Goal: Obtain resource: Download file/media

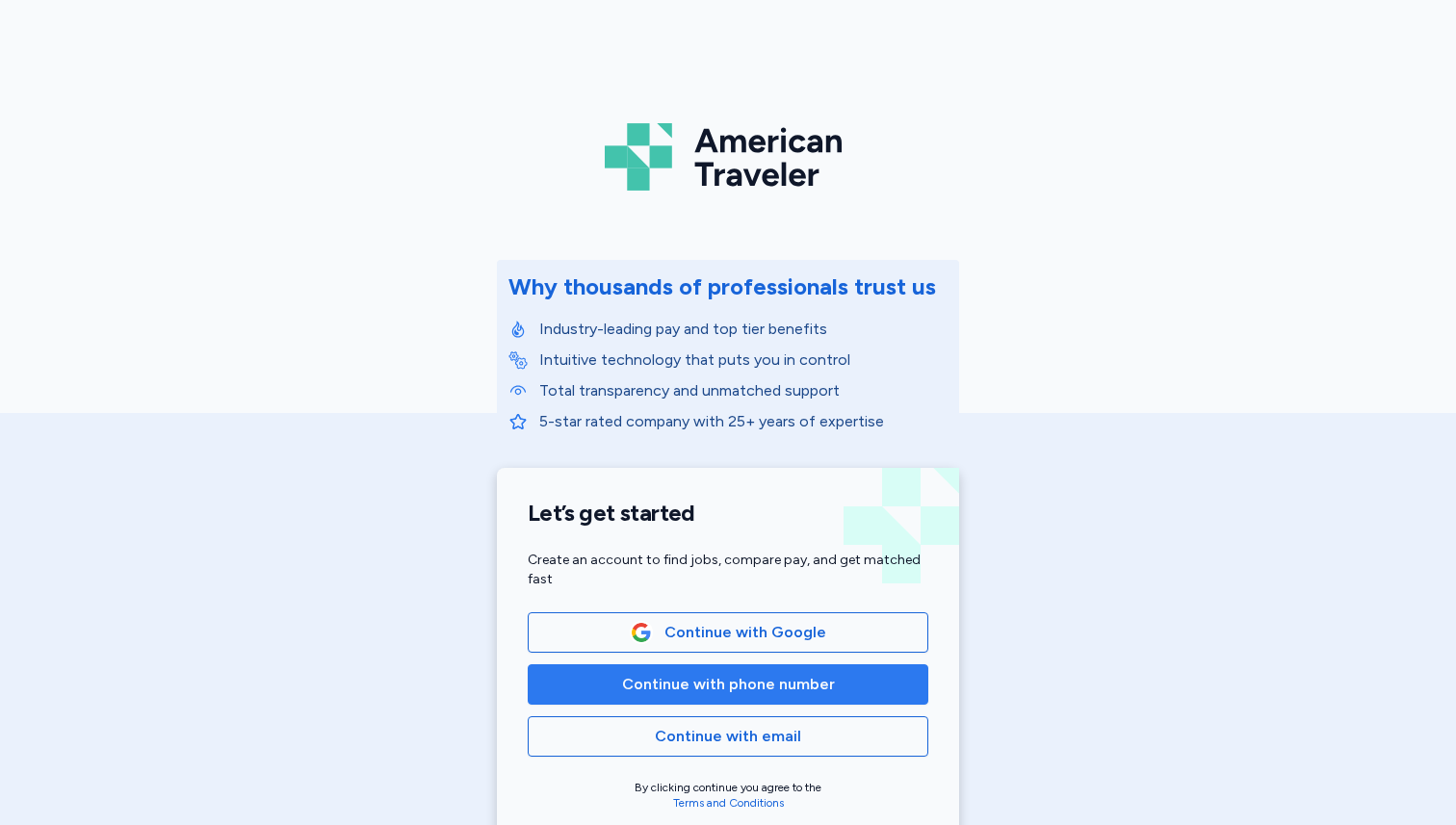
click at [809, 700] on button "Continue with phone number" at bounding box center [728, 685] width 400 height 41
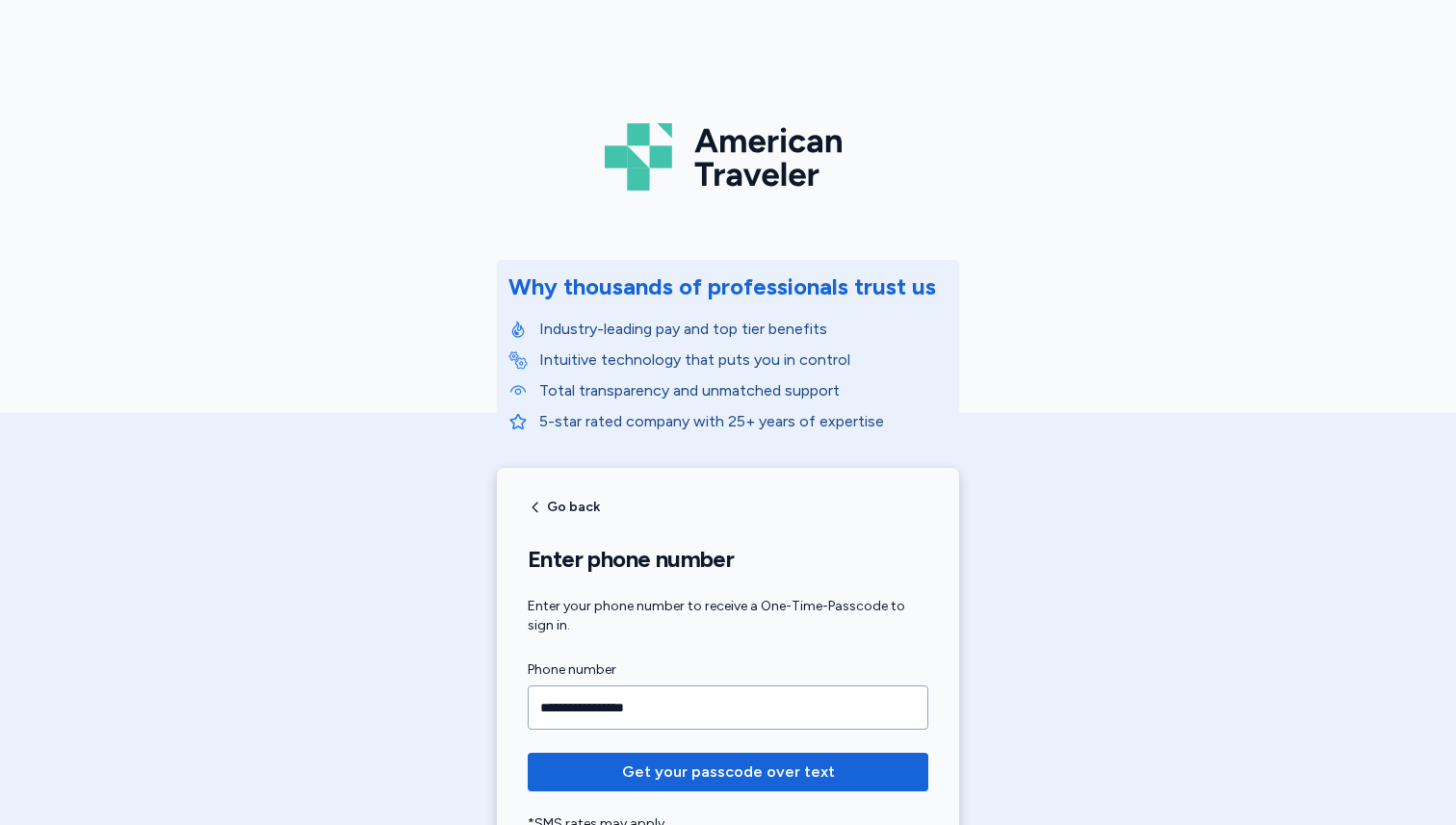
type input "**********"
click at [528, 753] on button "Get your passcode over text" at bounding box center [728, 773] width 400 height 39
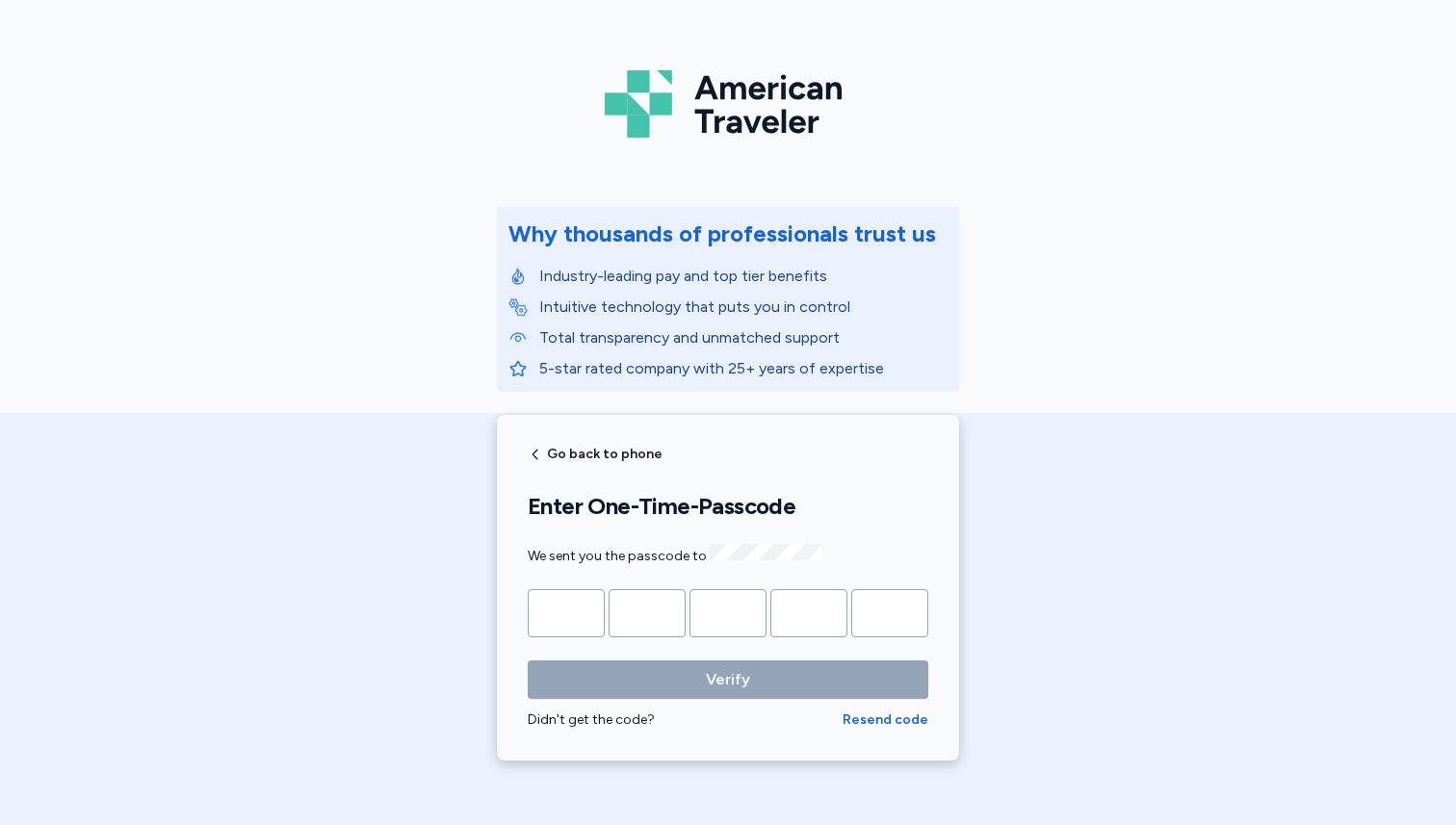
scroll to position [56, 0]
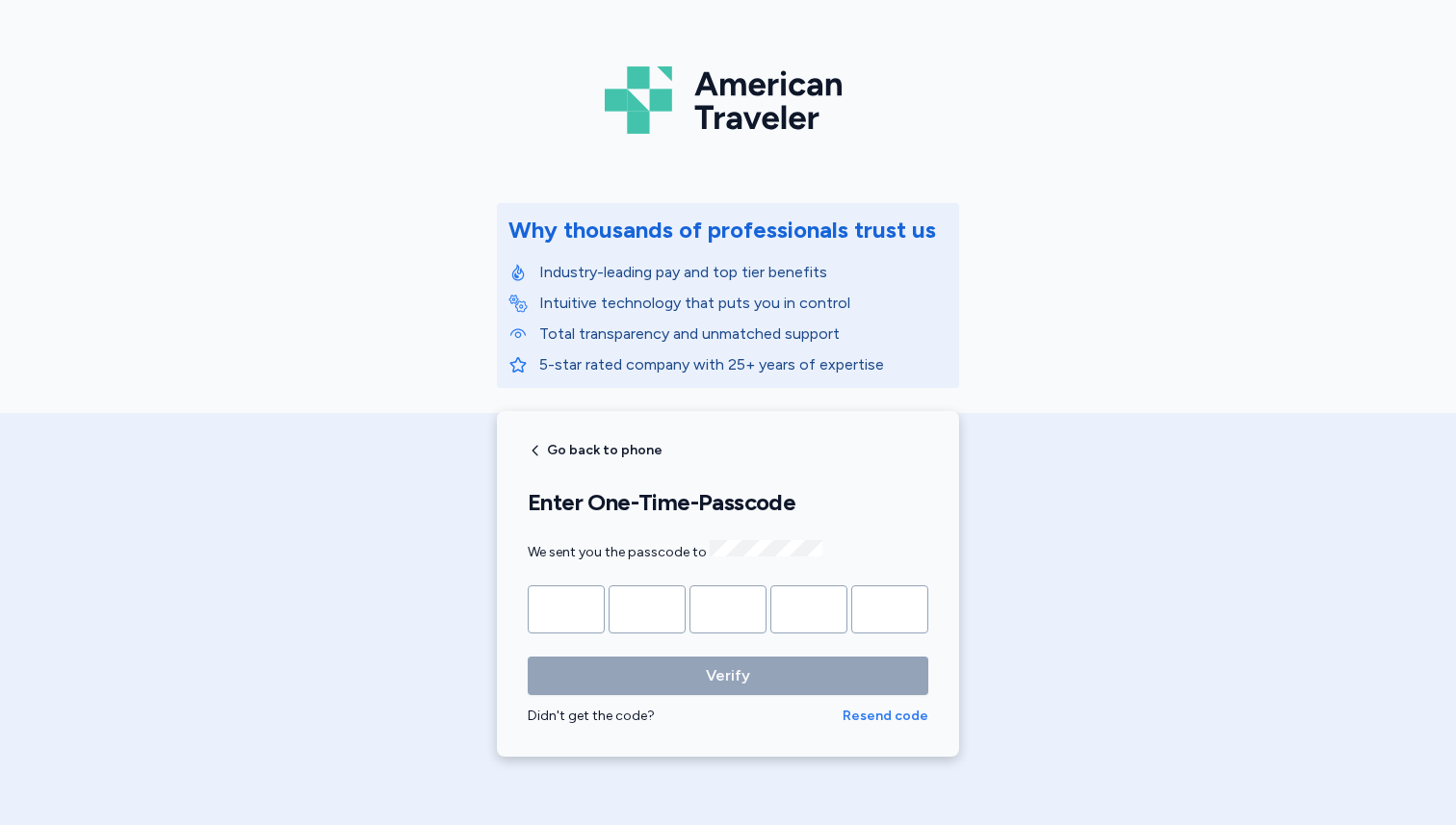
click at [862, 712] on span "Resend code" at bounding box center [885, 716] width 86 height 19
click at [569, 591] on input "Please enter OTP character 1" at bounding box center [566, 609] width 77 height 49
type input "*"
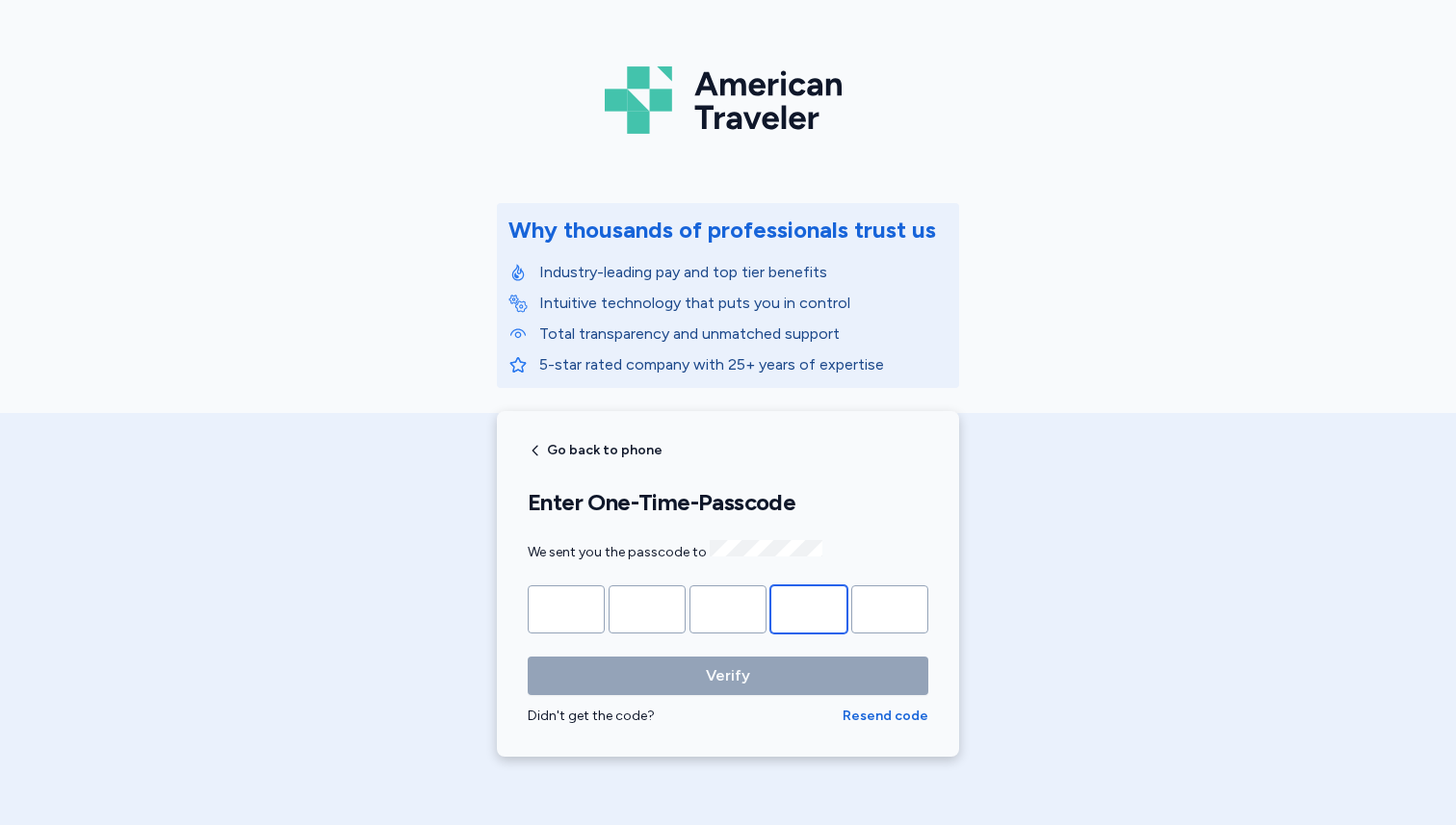
type input "*"
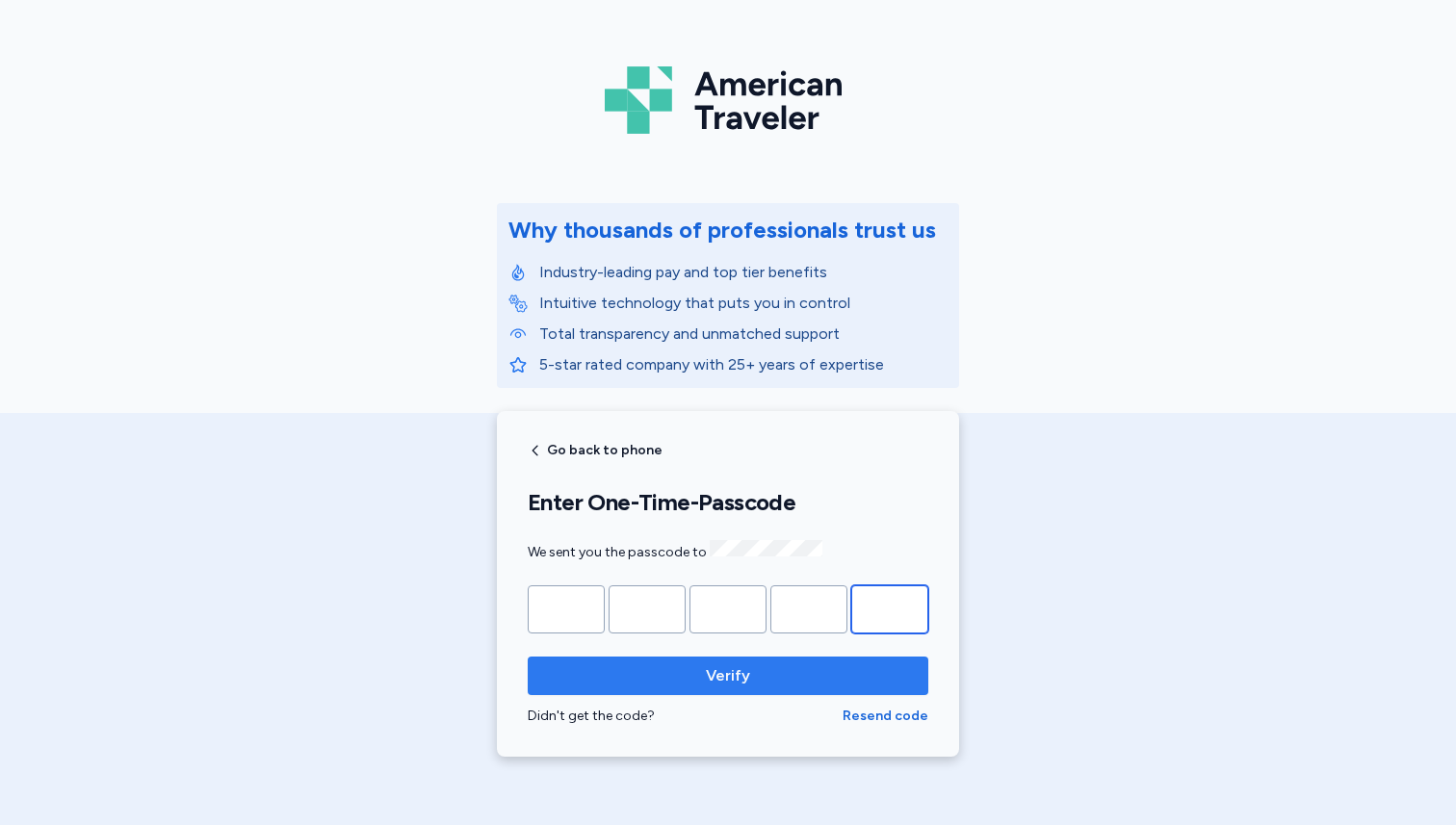
type input "*"
click at [658, 677] on span "Verify" at bounding box center [728, 676] width 370 height 23
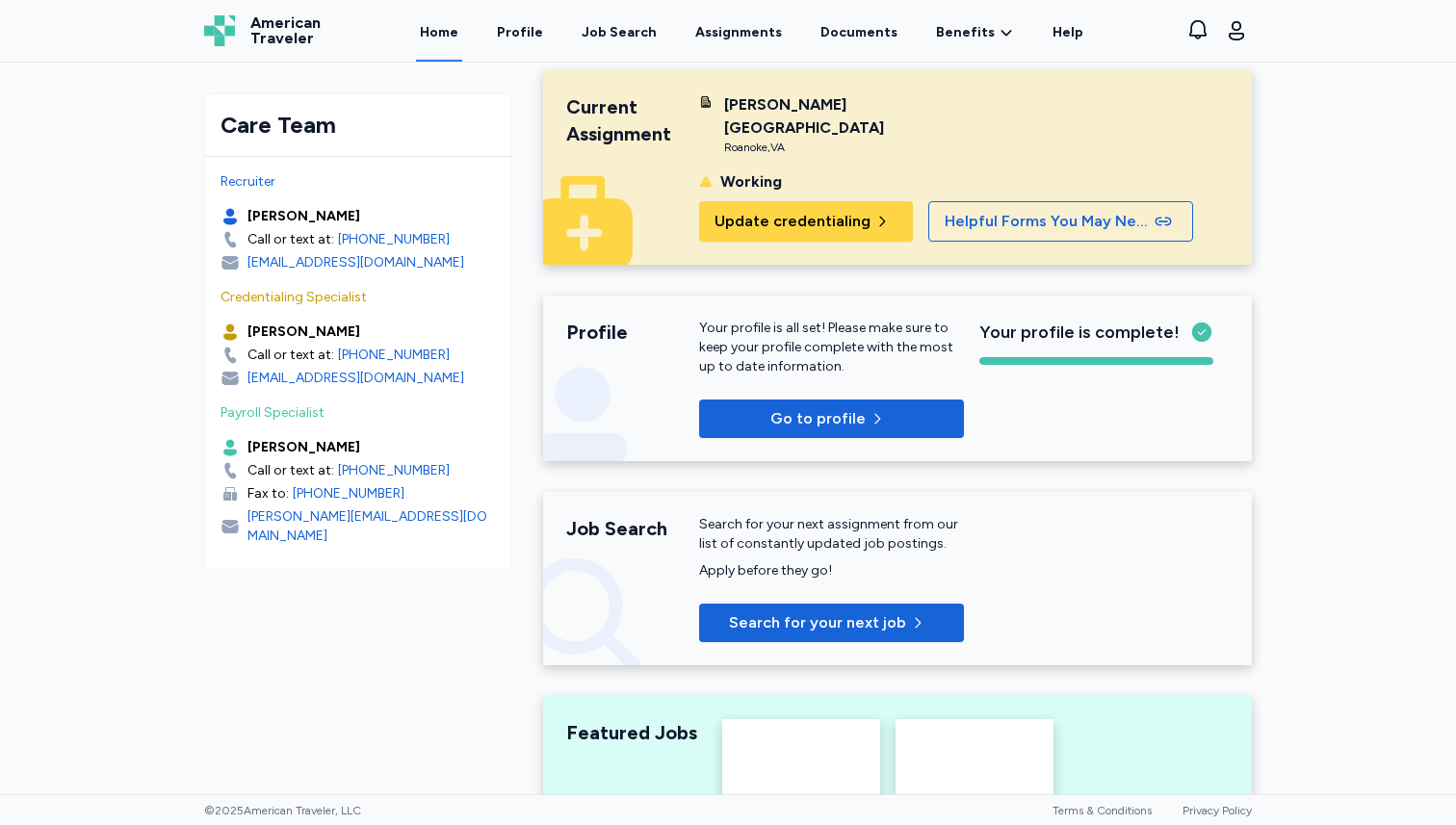
scroll to position [19, 0]
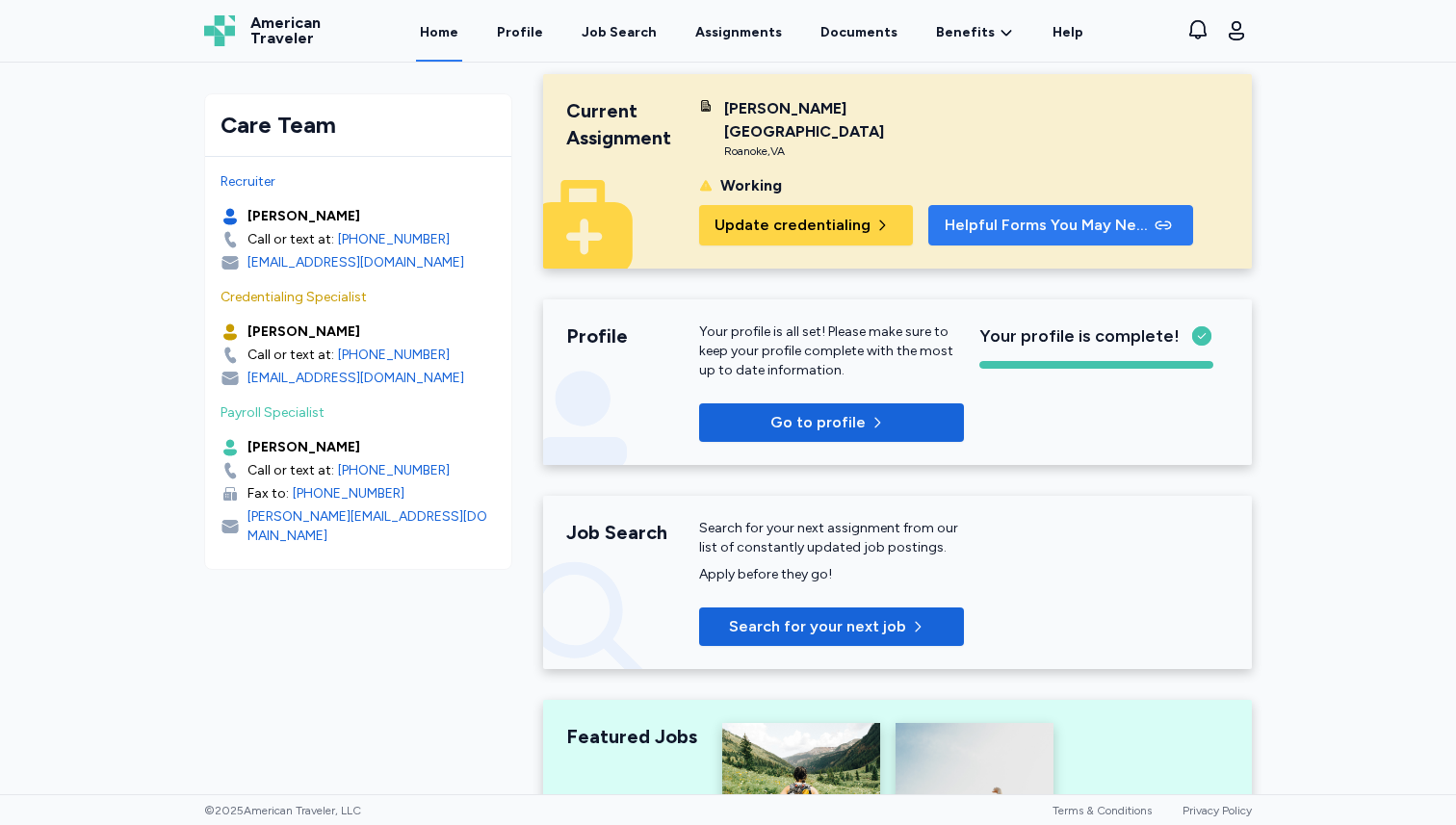
click at [971, 210] on button "Helpful Forms You May Need" at bounding box center [1060, 225] width 265 height 41
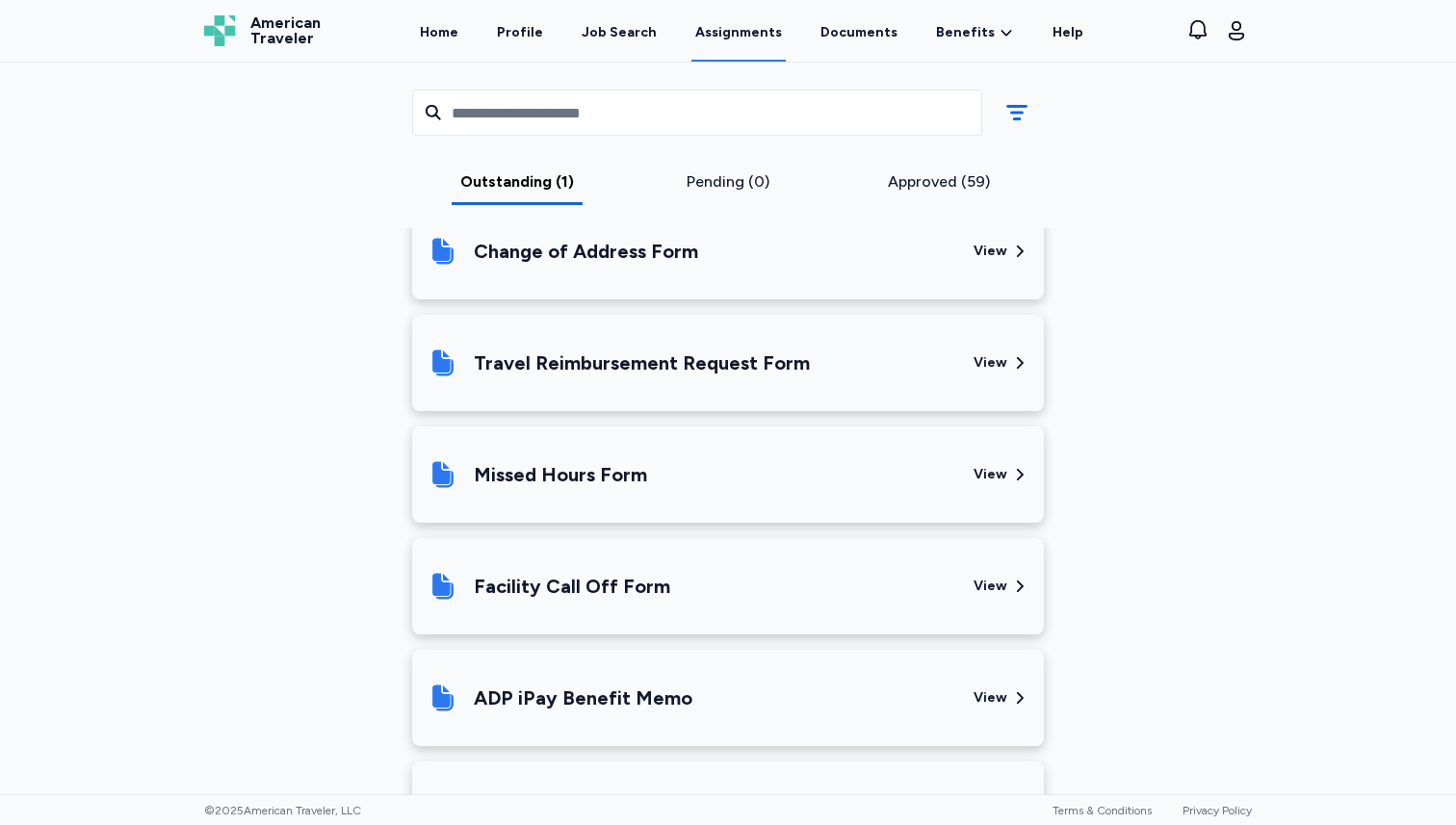
scroll to position [645, 0]
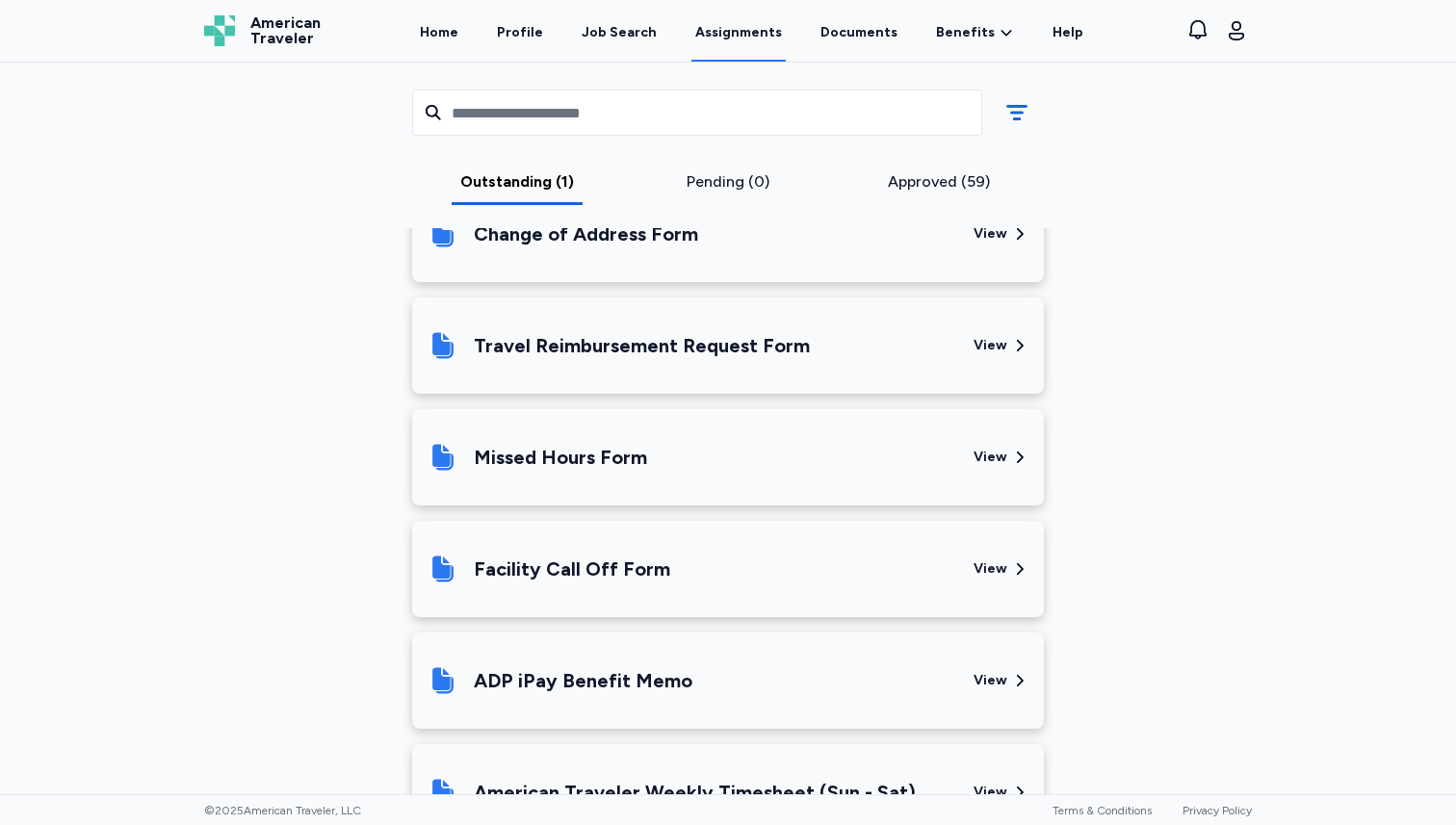
click at [794, 444] on div "Missed Hours Form" at bounding box center [693, 457] width 531 height 65
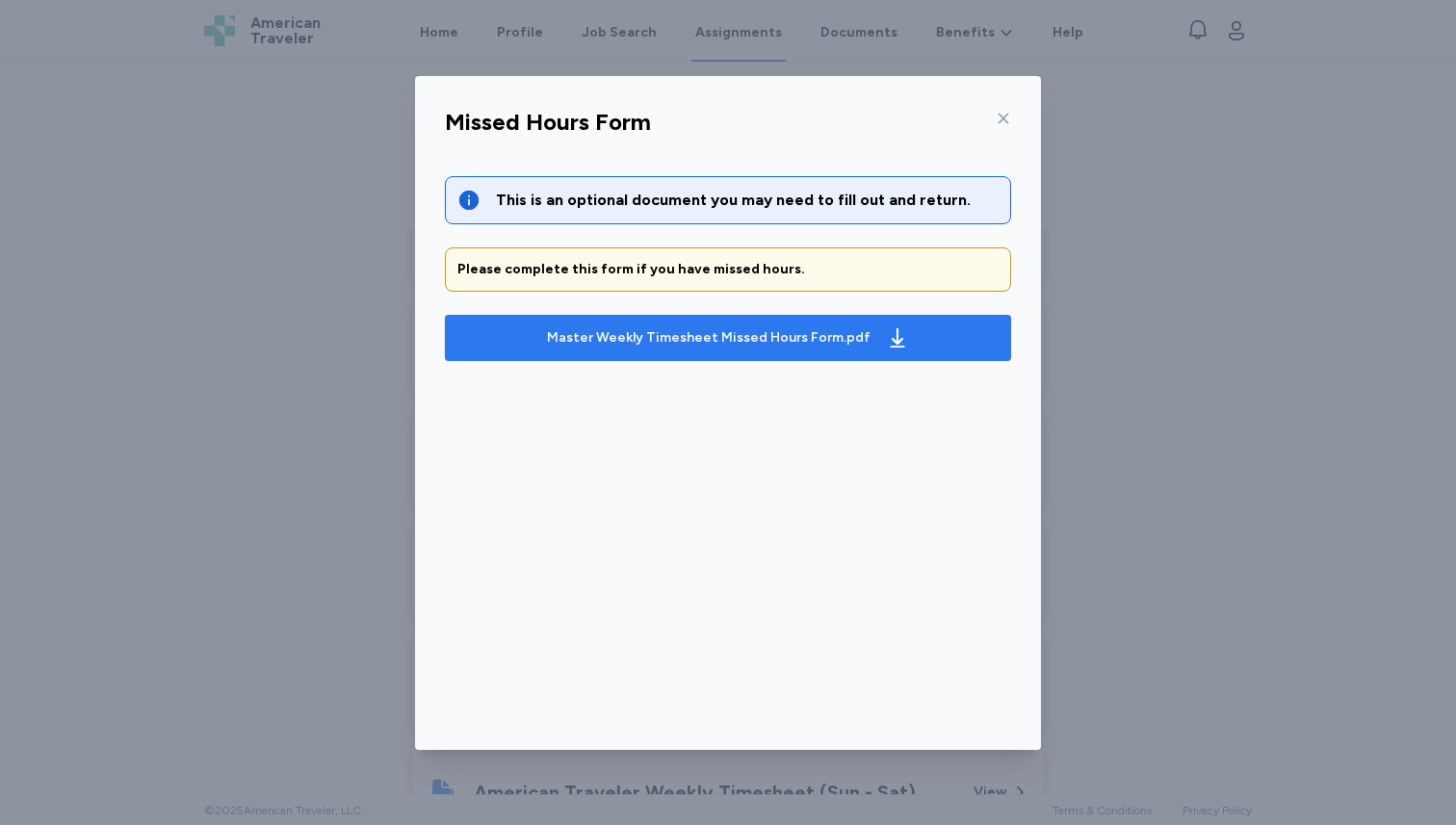
click at [754, 339] on div "Master Weekly Timesheet Missed Hours Form.pdf" at bounding box center [709, 338] width 324 height 19
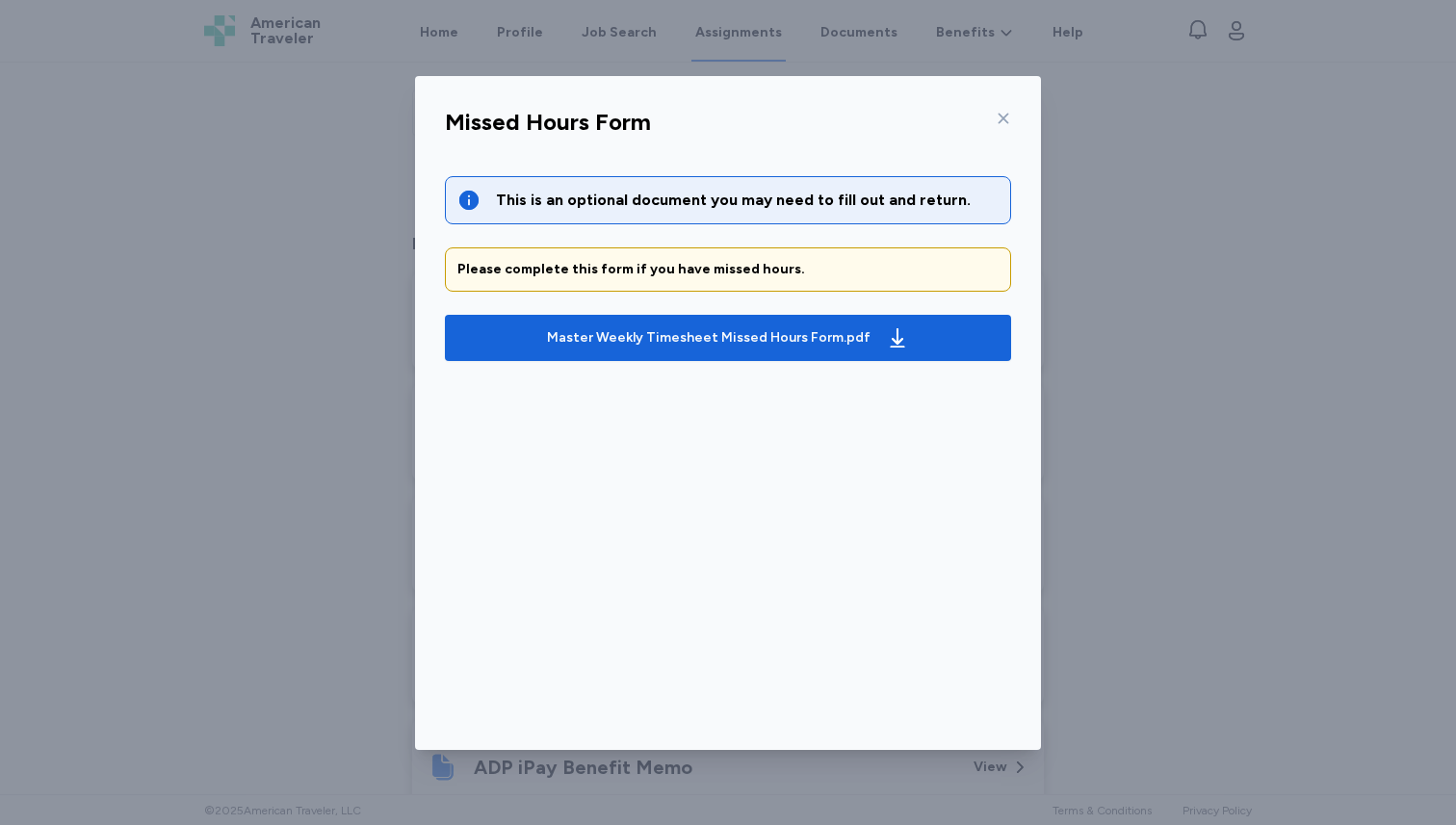
scroll to position [540, 0]
click at [1008, 117] on icon at bounding box center [1004, 119] width 16 height 16
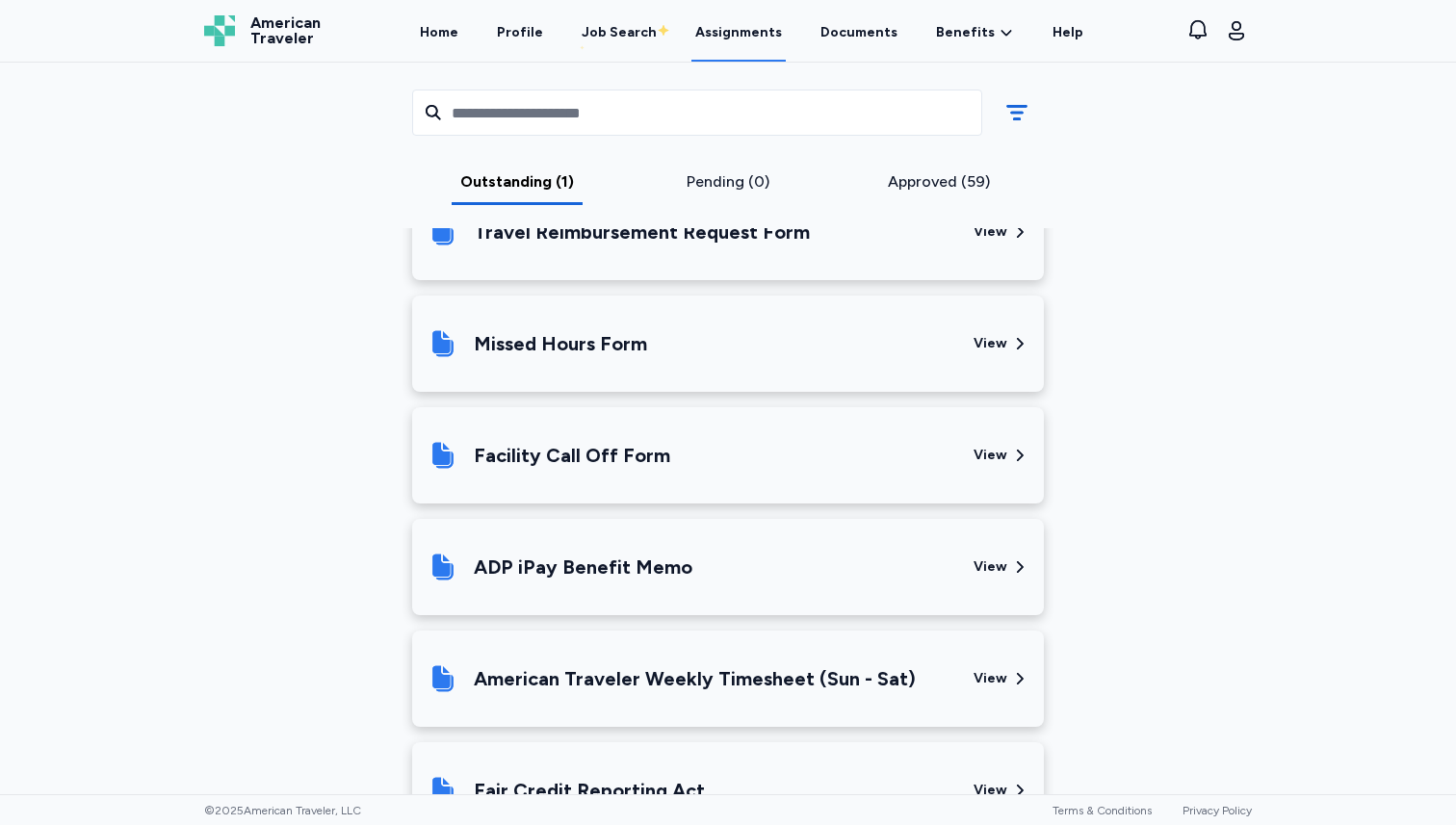
scroll to position [762, 0]
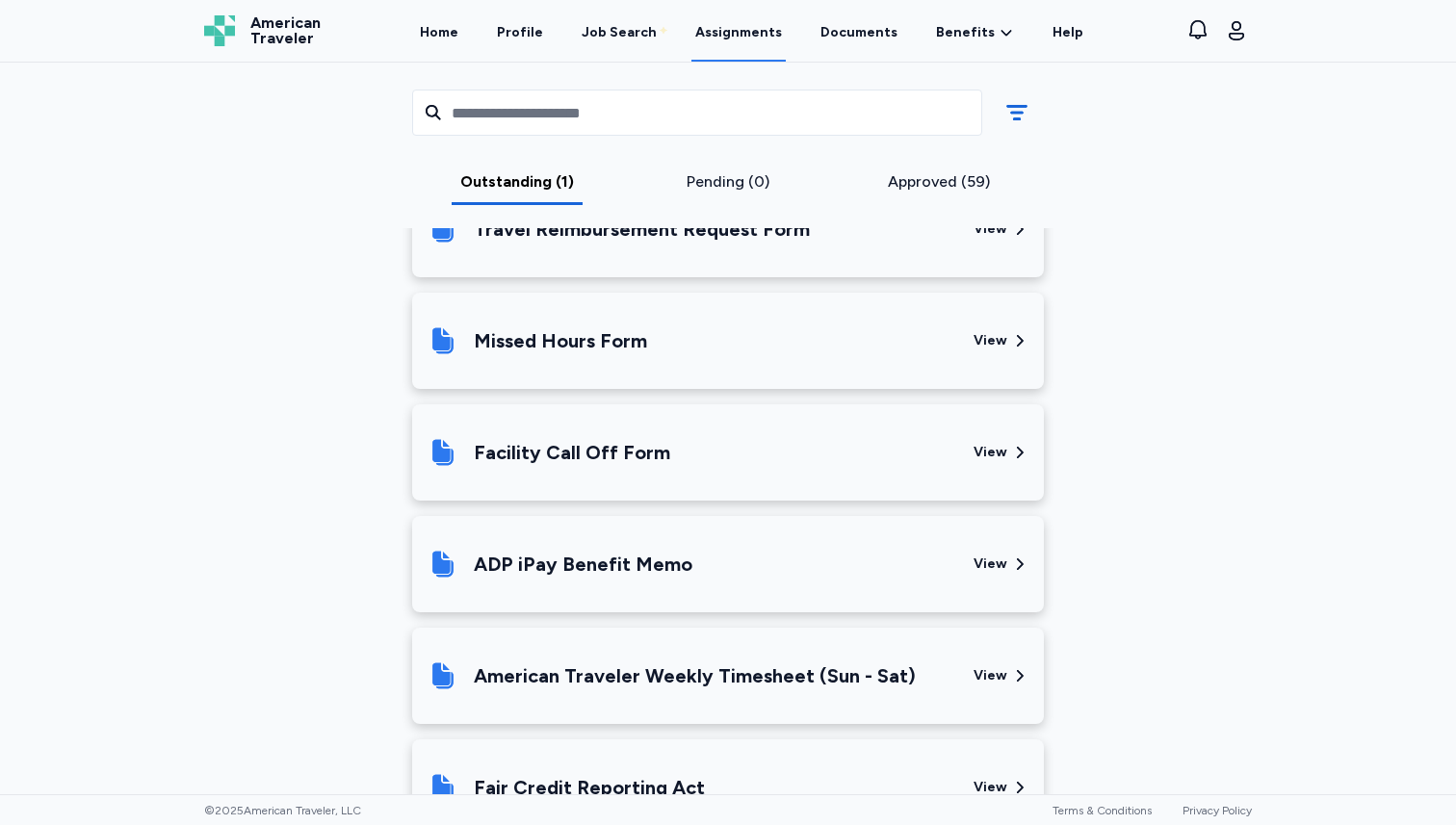
click at [864, 456] on div "Facility Call Off Form" at bounding box center [693, 452] width 531 height 65
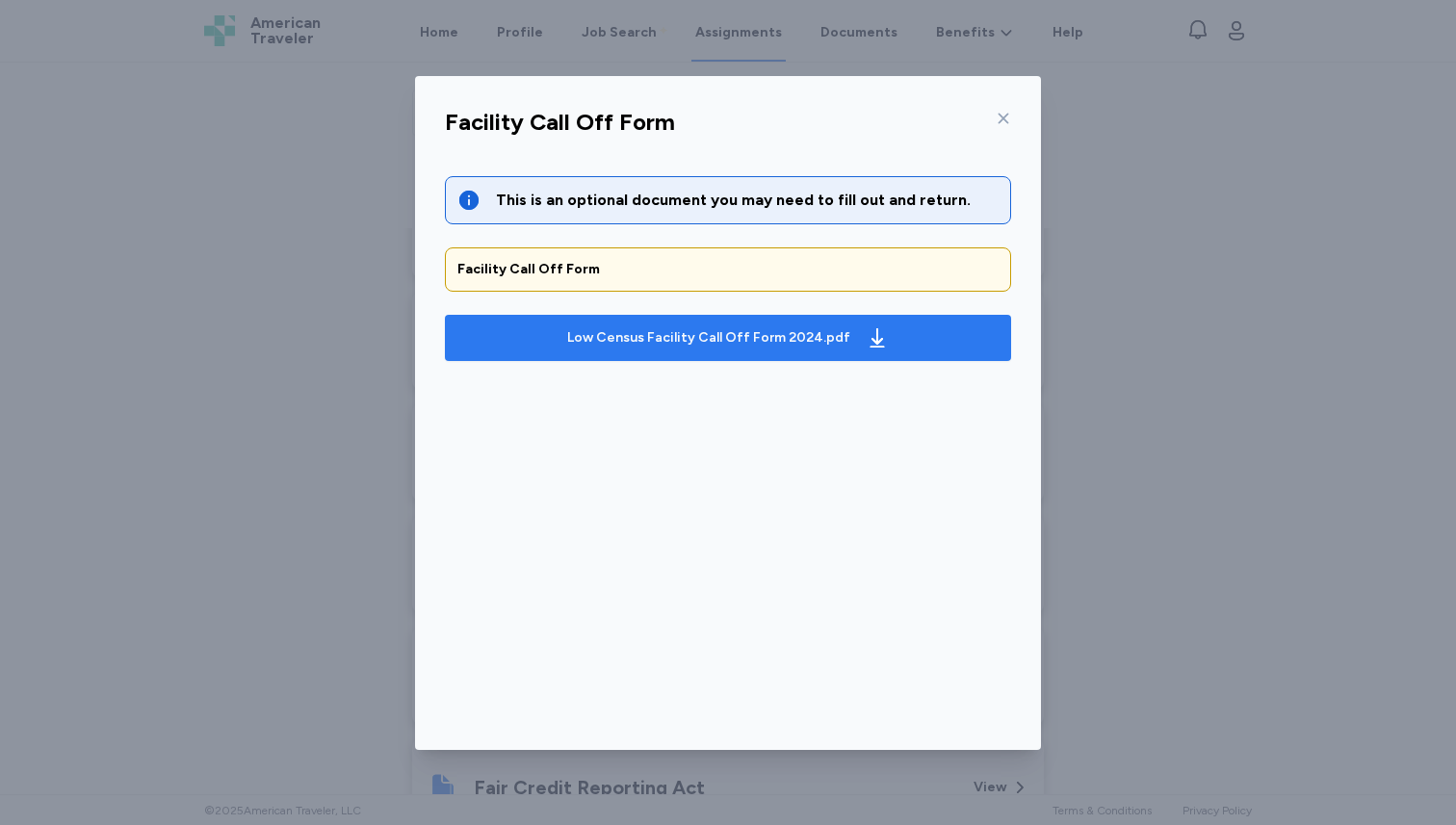
click at [804, 334] on div "Low Census Facility Call Off Form 2024.pdf" at bounding box center [709, 338] width 283 height 19
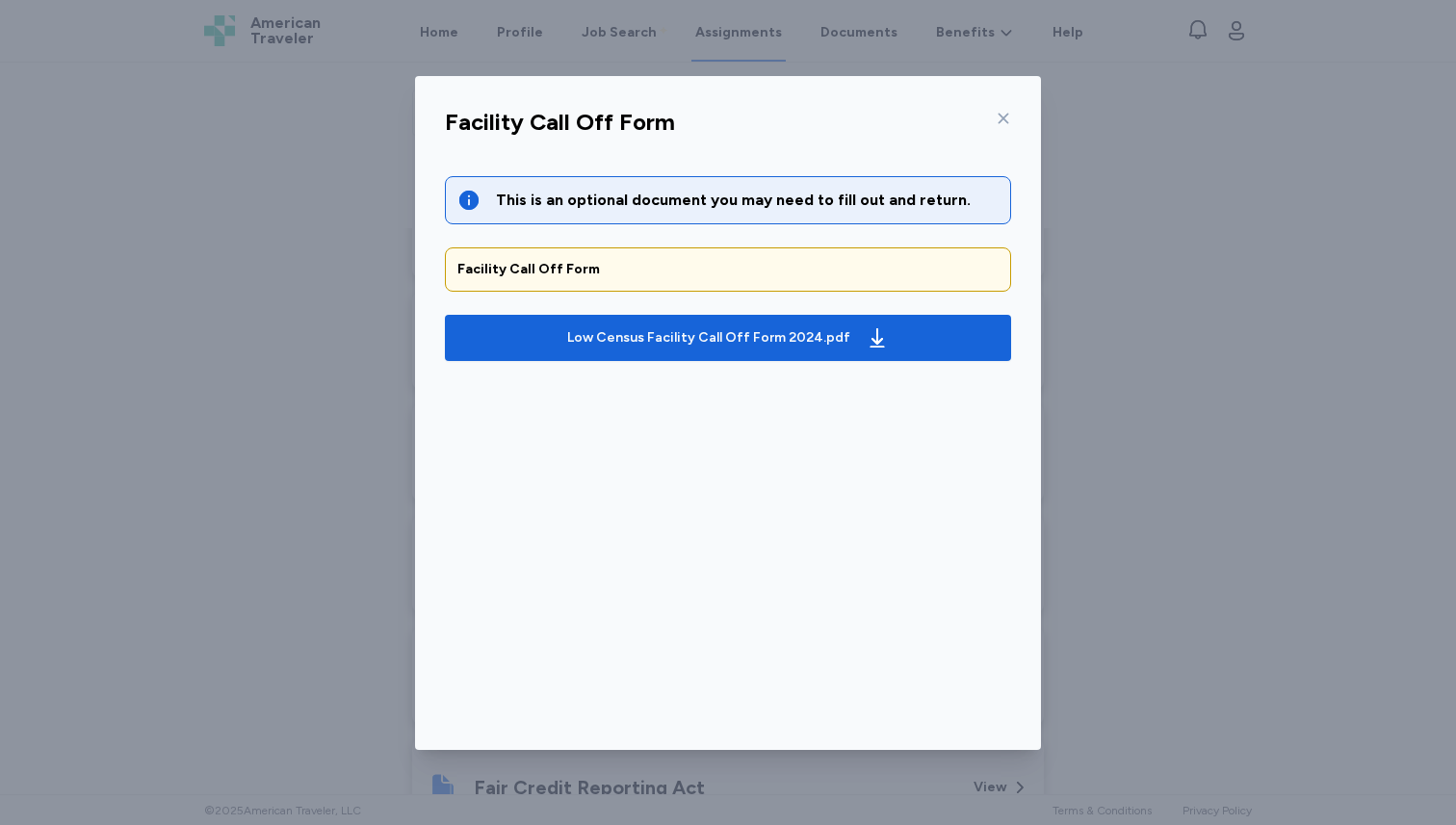
click at [1010, 124] on icon at bounding box center [1004, 119] width 16 height 16
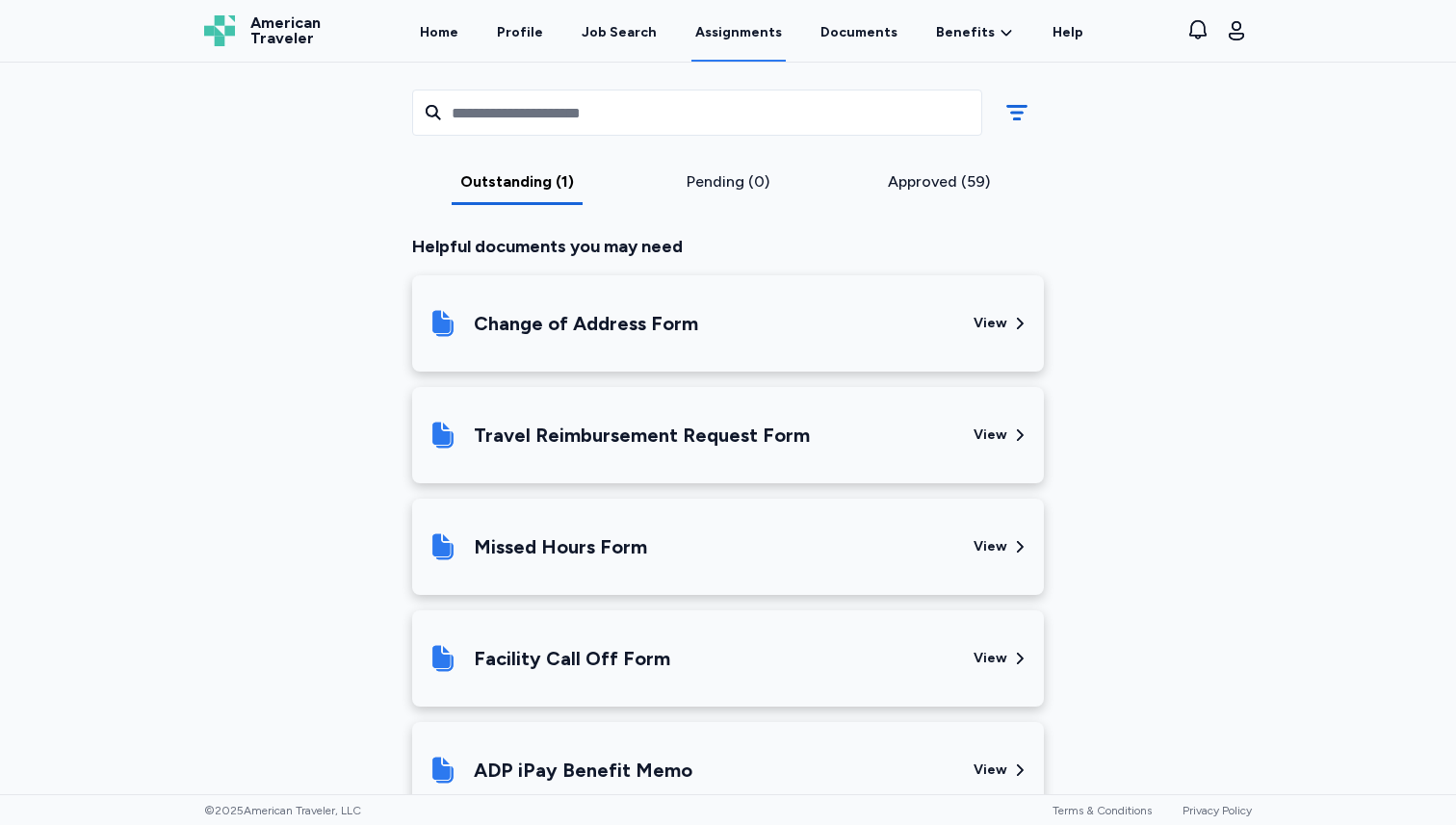
scroll to position [546, 0]
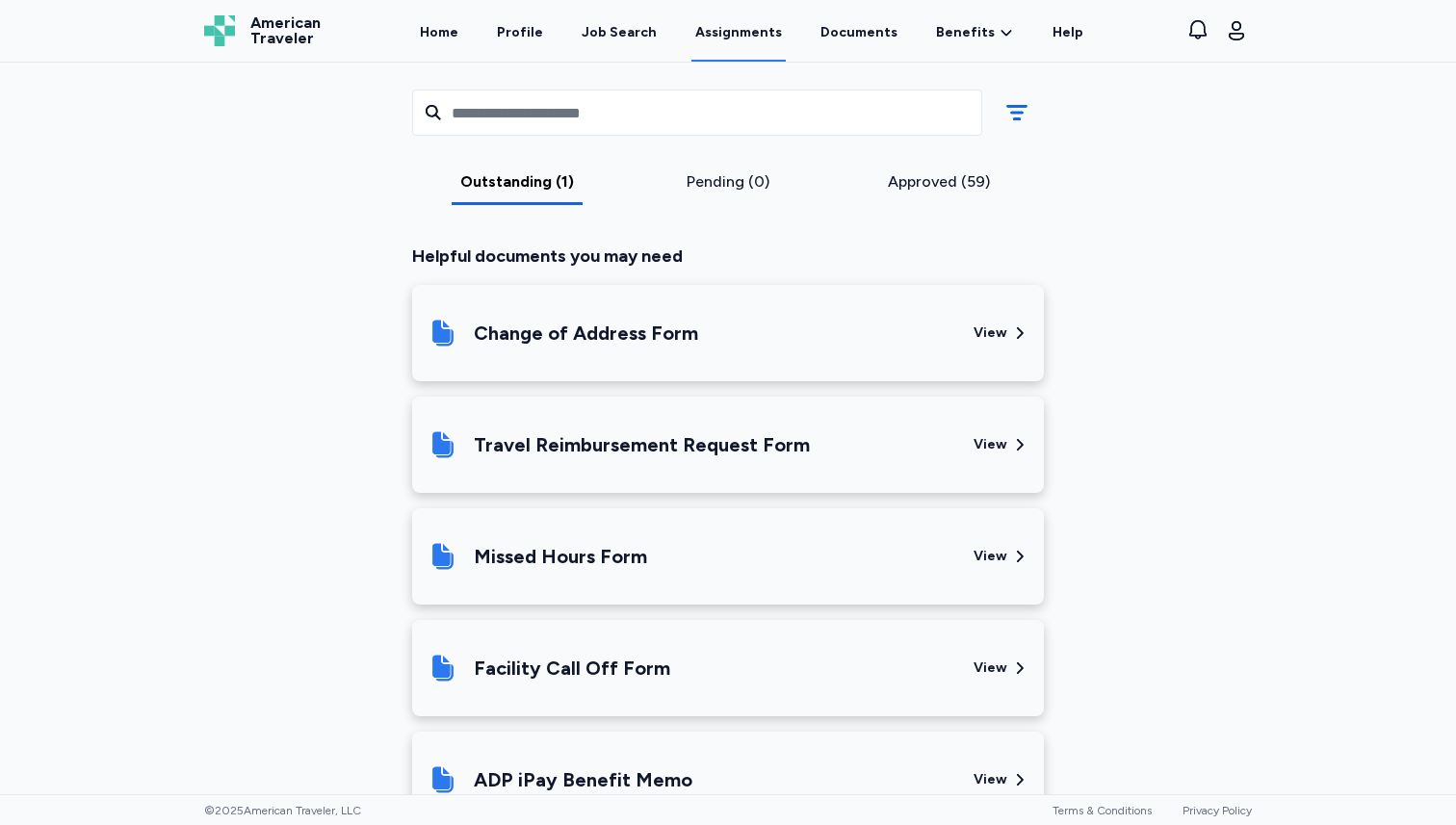
click at [711, 439] on div "Travel Reimbursement Request Form" at bounding box center [642, 445] width 336 height 27
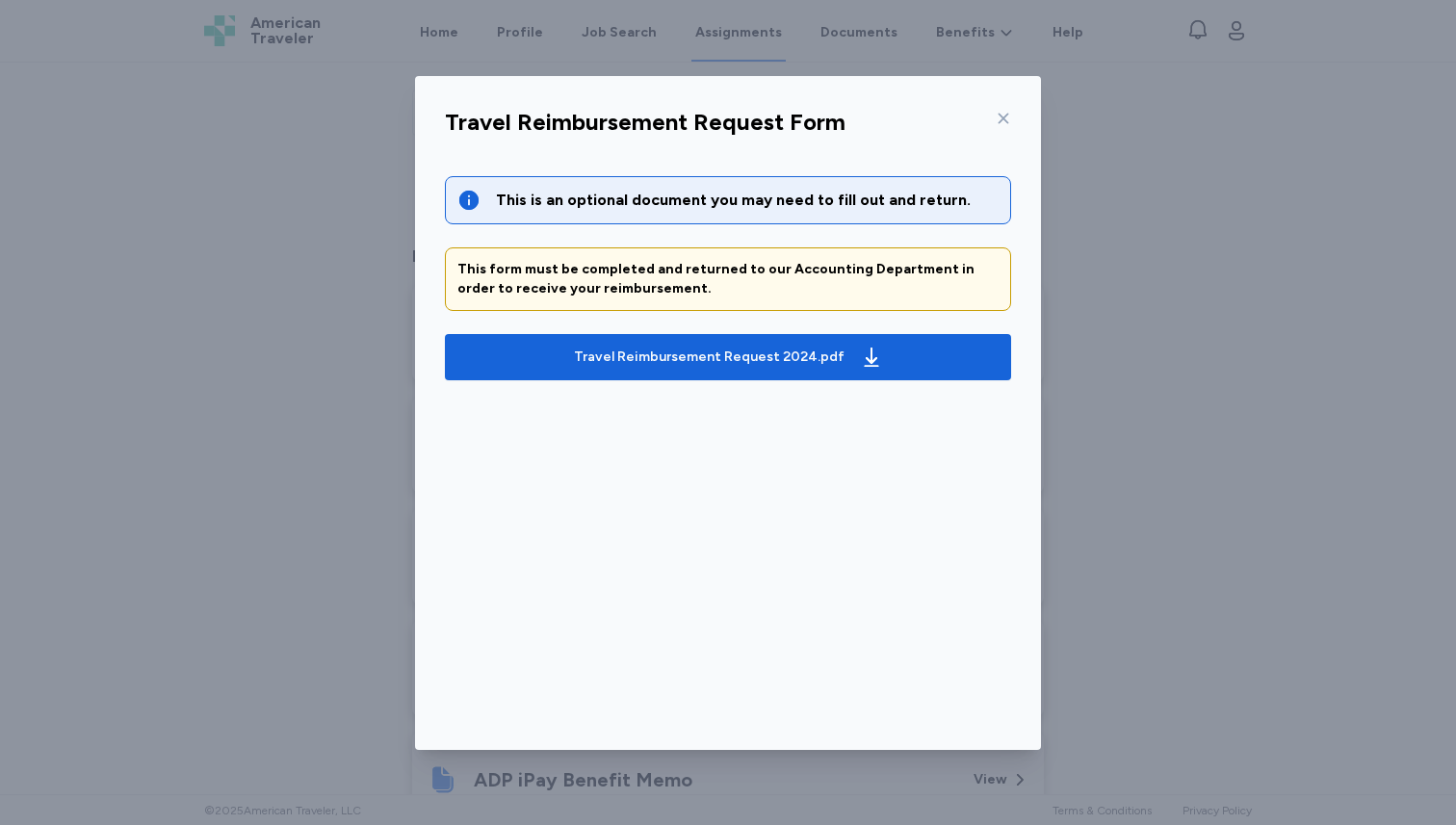
click at [684, 388] on div "This is an optional document you may need to fill out and return. This form mus…" at bounding box center [728, 401] width 597 height 497
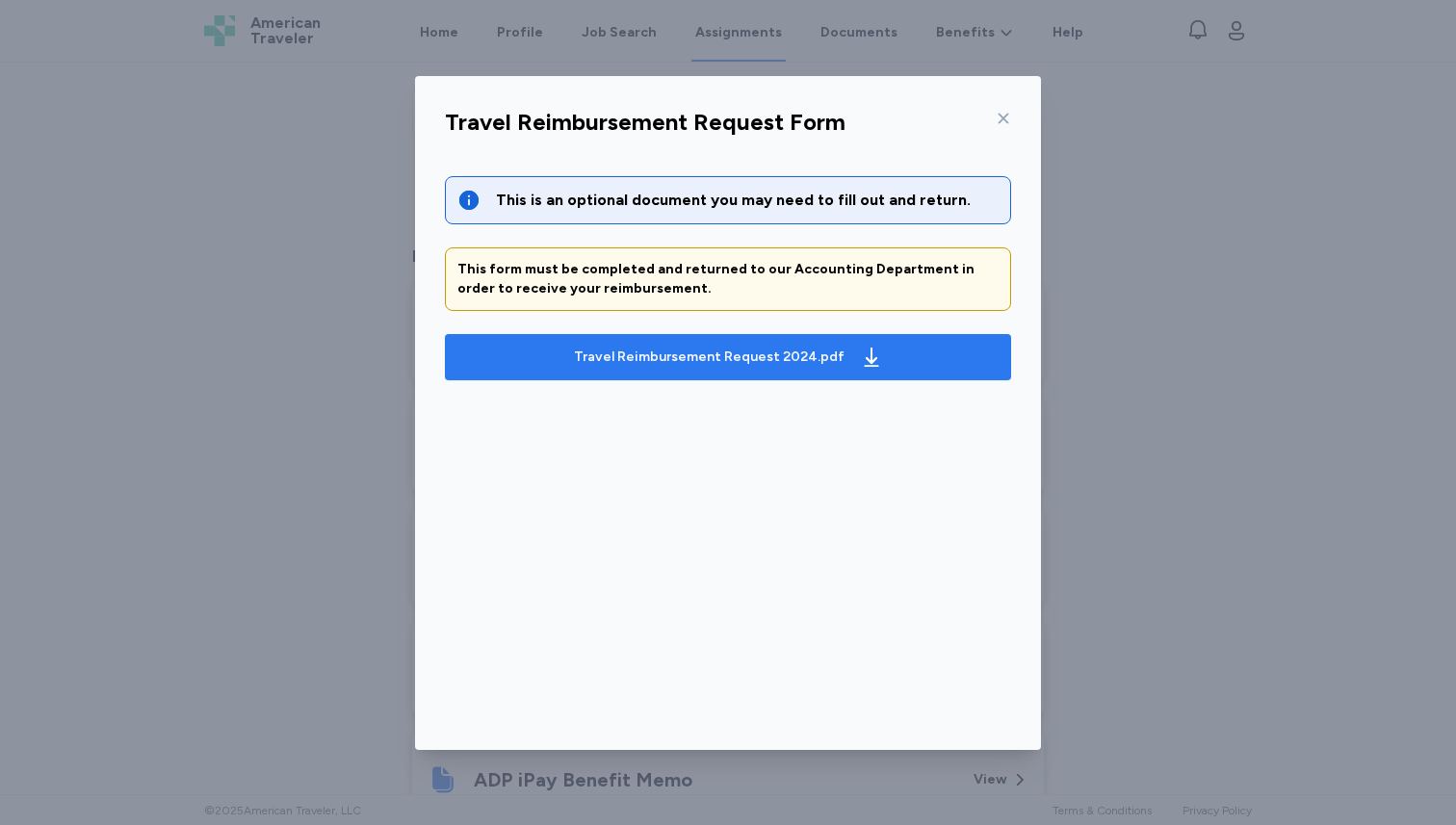
click at [668, 355] on div "Travel Reimbursement Request 2024.pdf" at bounding box center [710, 358] width 270 height 19
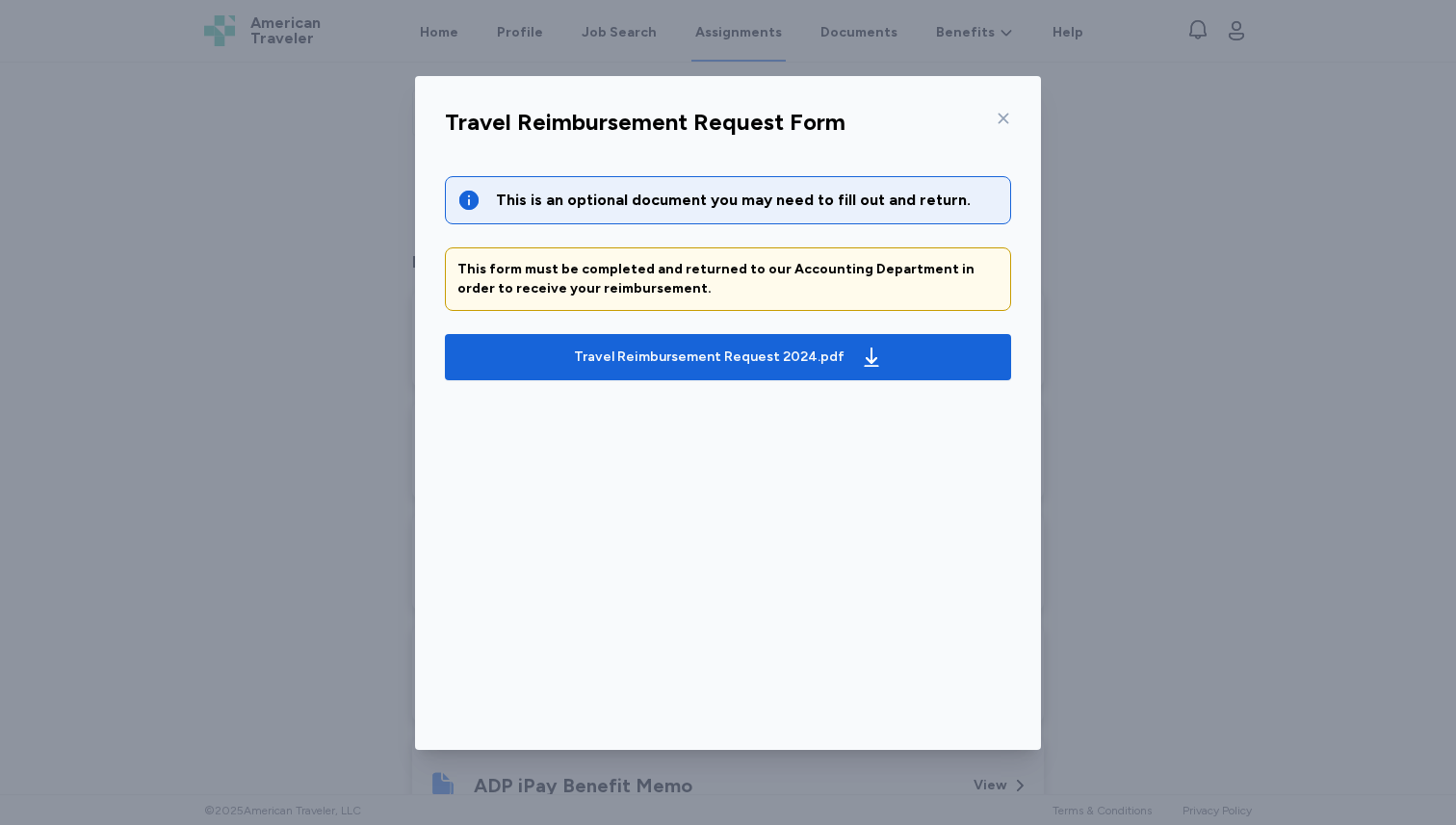
click at [996, 120] on icon at bounding box center [1004, 119] width 16 height 16
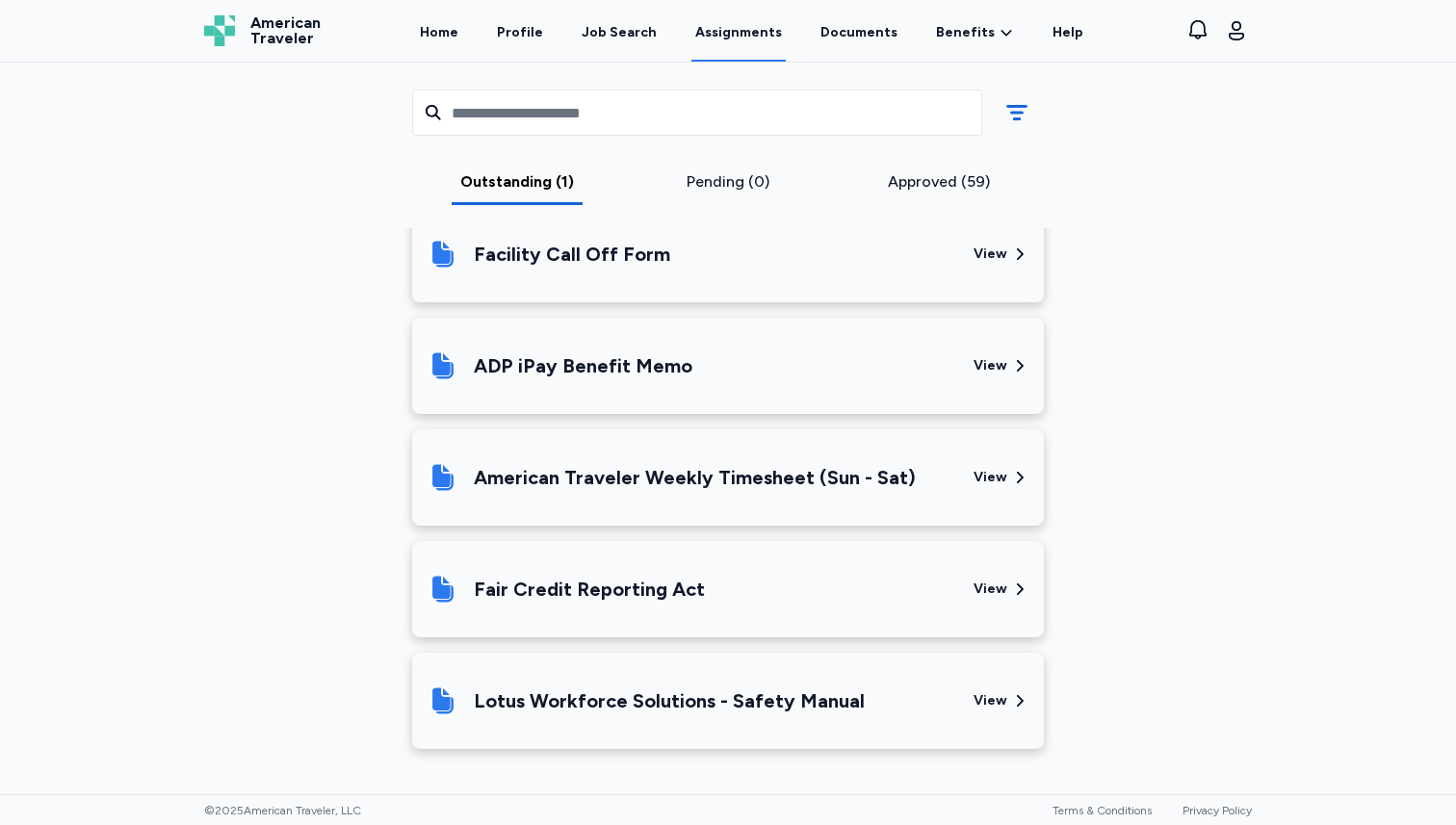
scroll to position [836, 0]
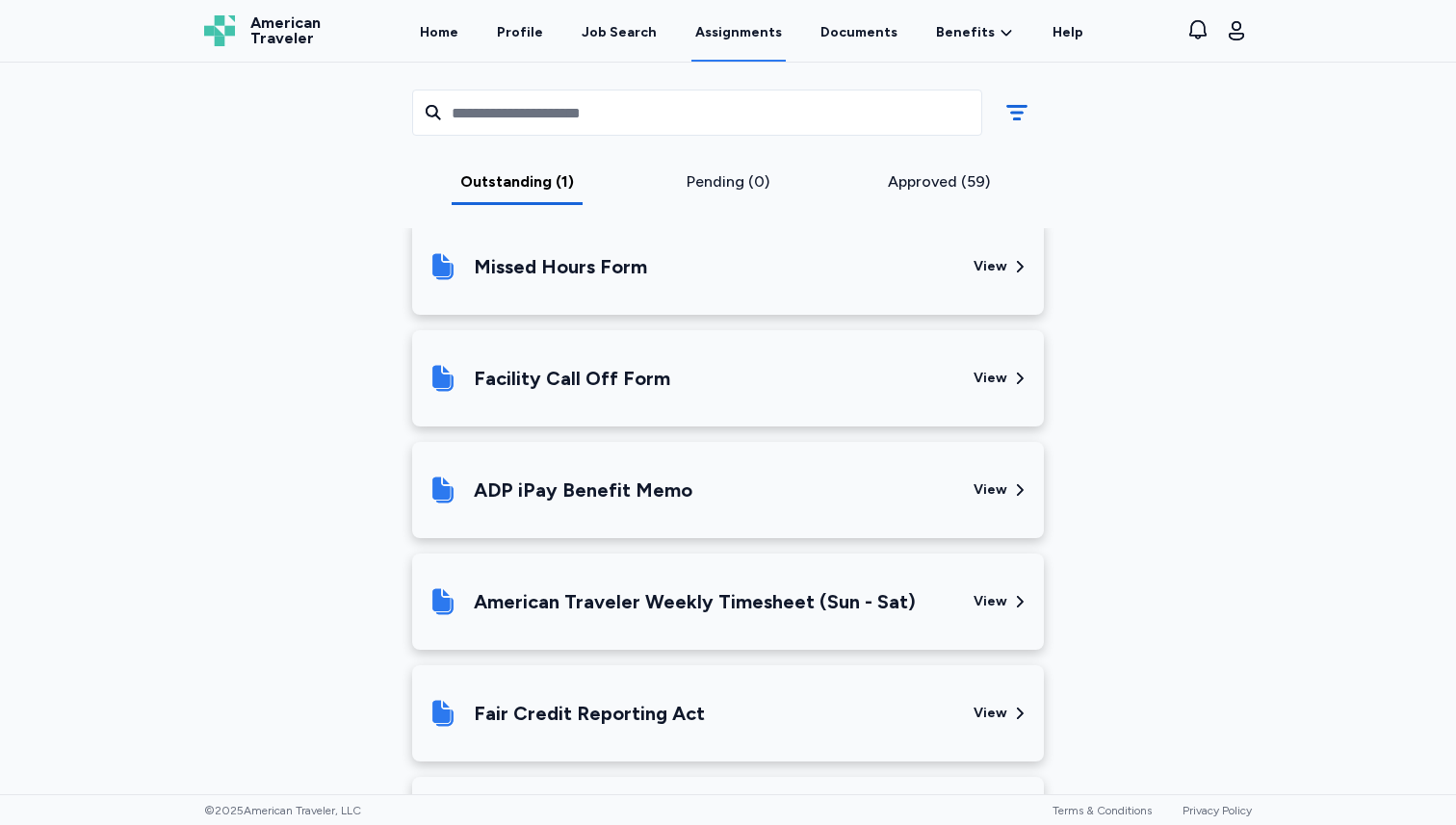
click at [601, 370] on div "Facility Call Off Form" at bounding box center [572, 379] width 196 height 27
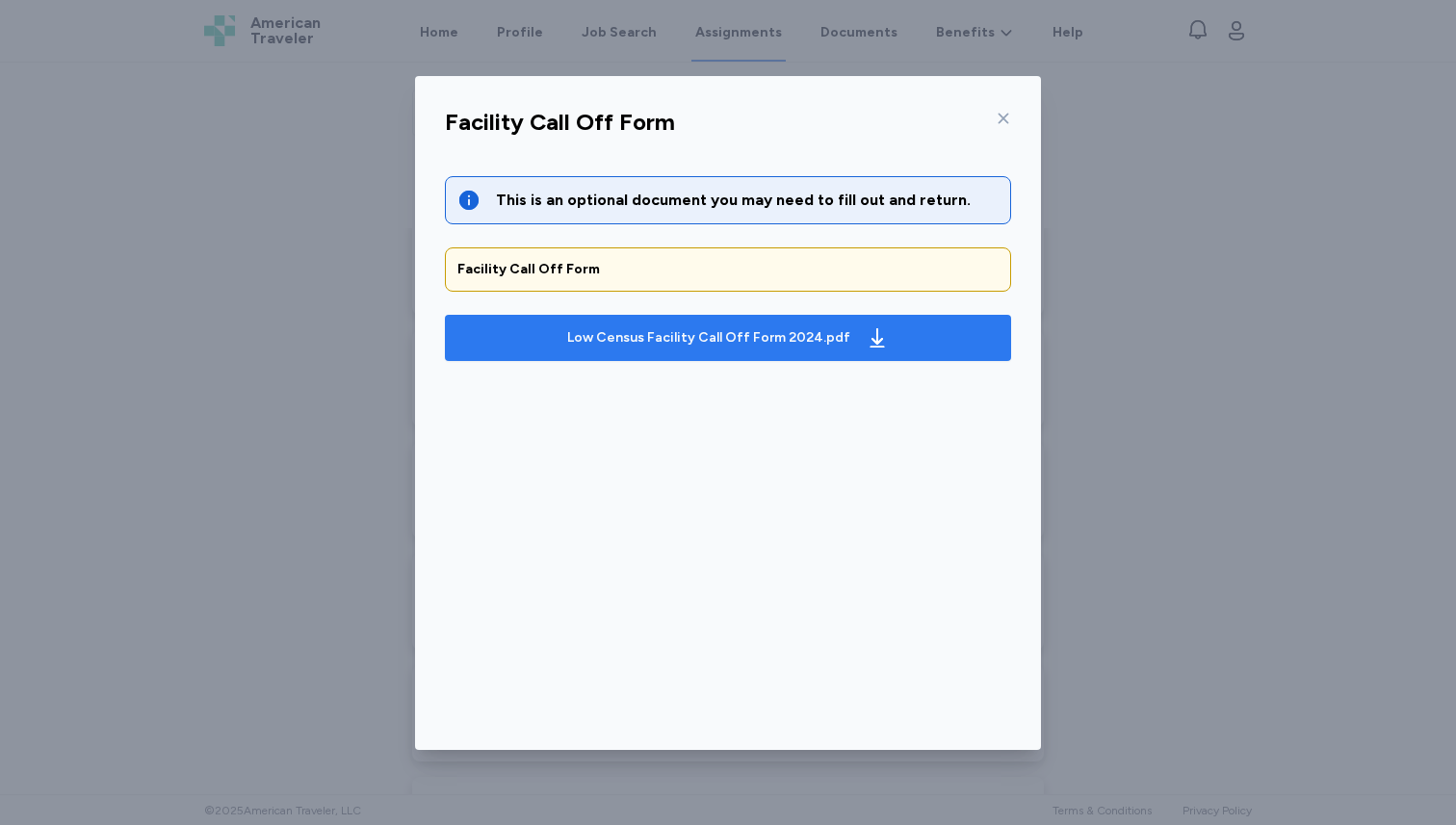
click at [662, 323] on div "Low Census Facility Call Off Form 2024.pdf" at bounding box center [728, 338] width 329 height 31
